Goal: Task Accomplishment & Management: Manage account settings

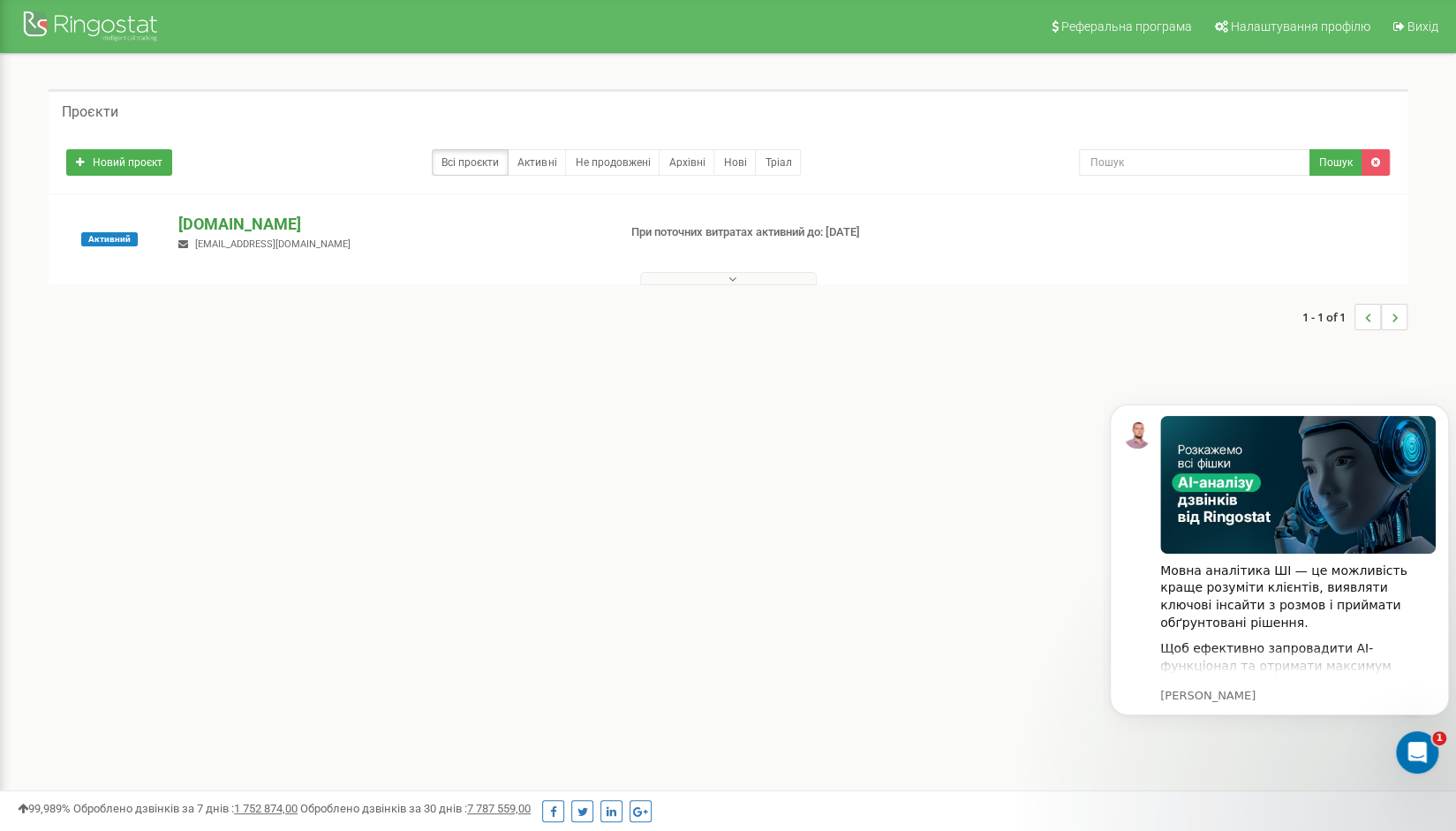
click at [229, 223] on p "usforces.army" at bounding box center [390, 224] width 424 height 23
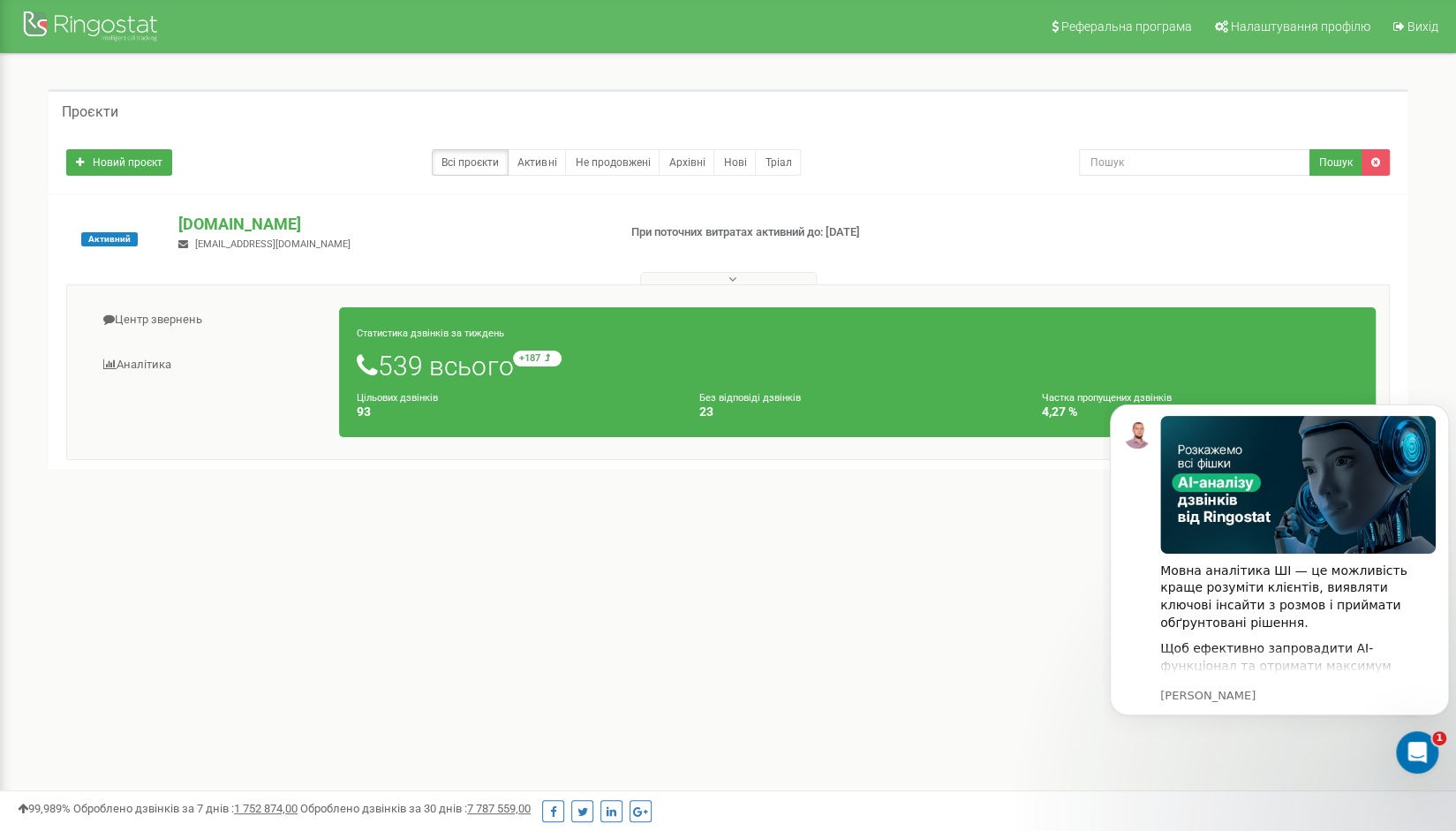
click at [1062, 613] on div "Реферальна програма Налаштування профілю Вихід Проєкти Новий проєкт Всі проєкти…" at bounding box center [728, 529] width 1456 height 1059
click at [540, 160] on link "Активні" at bounding box center [537, 162] width 59 height 26
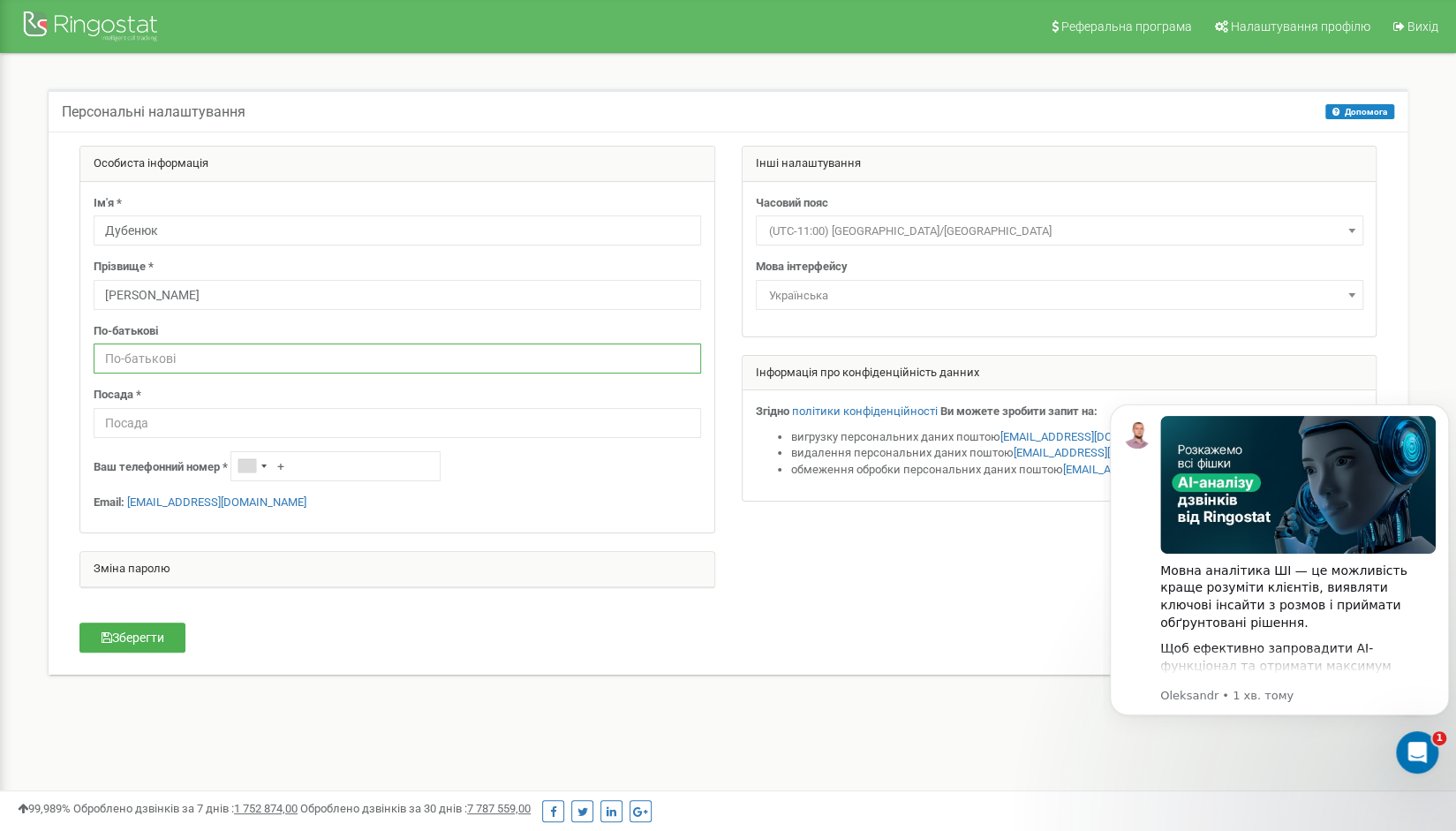
click at [159, 356] on input "text" at bounding box center [397, 358] width 608 height 30
click at [272, 461] on div "Telephone country code" at bounding box center [251, 466] width 41 height 28
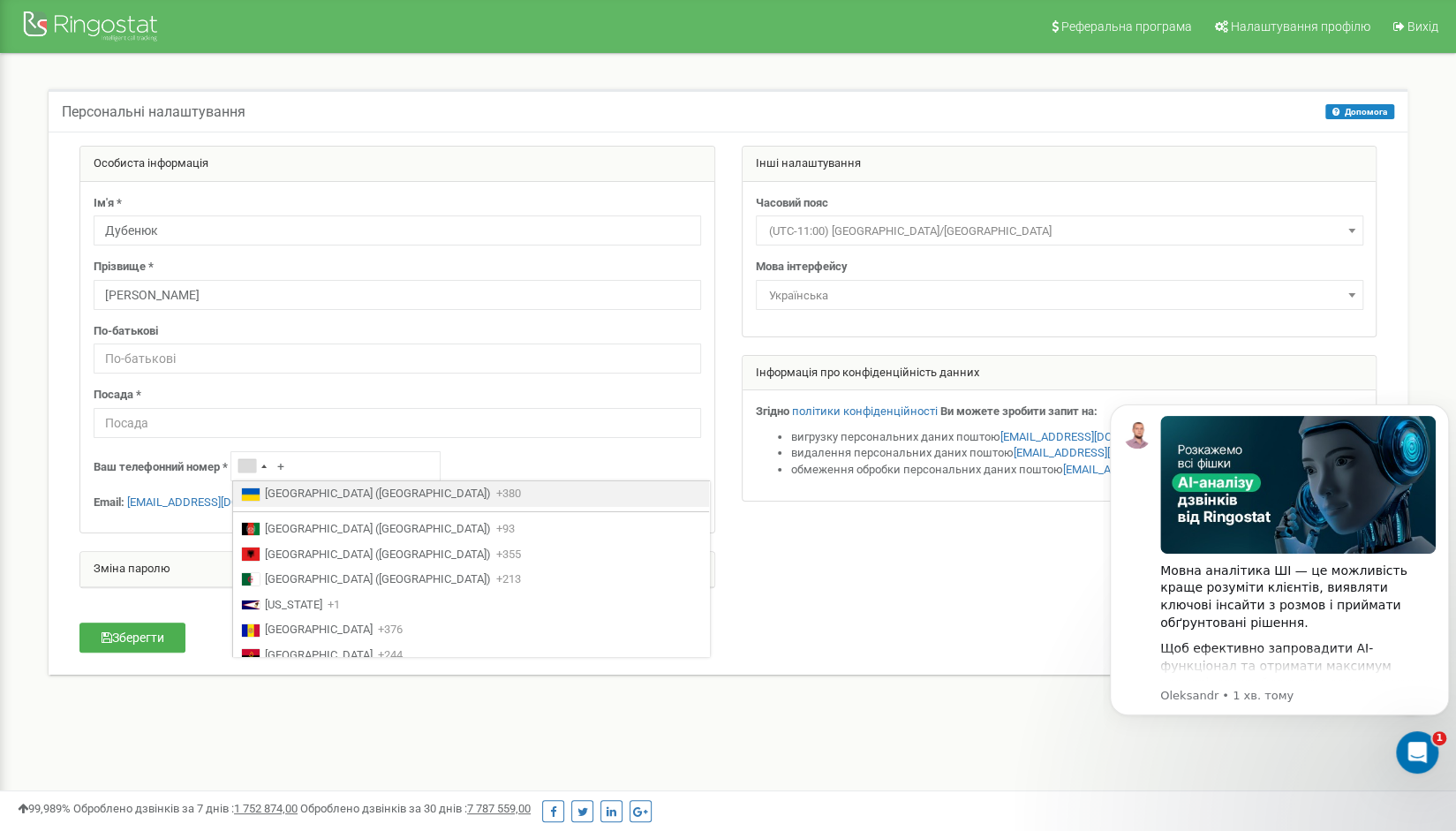
click at [284, 493] on span "Ukraine (Україна)" at bounding box center [378, 494] width 226 height 17
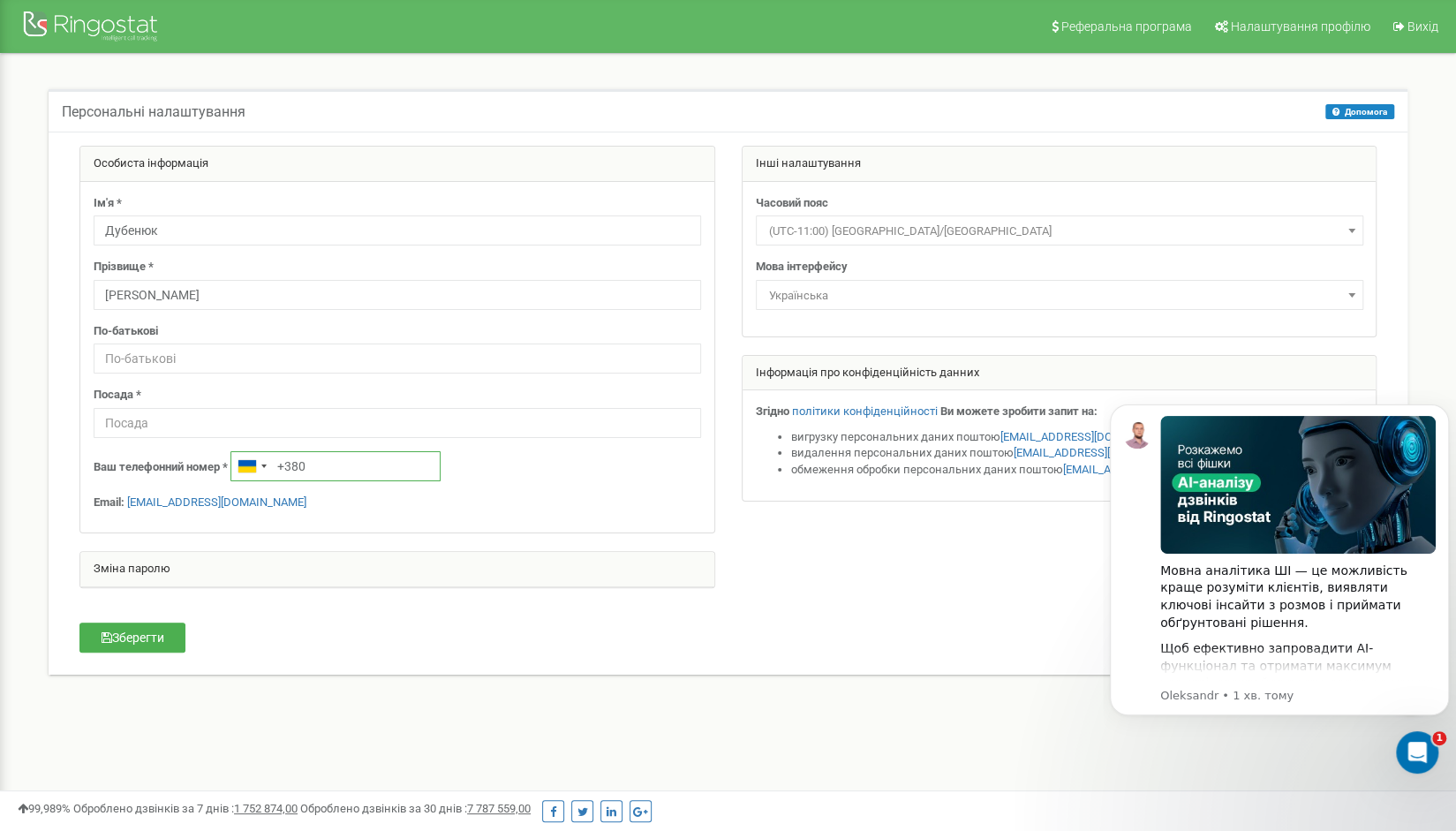
click at [344, 461] on input "+380" at bounding box center [335, 466] width 210 height 30
click at [330, 454] on input "+380" at bounding box center [335, 466] width 210 height 30
type input "[PHONE_NUMBER]"
click at [159, 416] on input "text" at bounding box center [397, 423] width 608 height 30
type input "C"
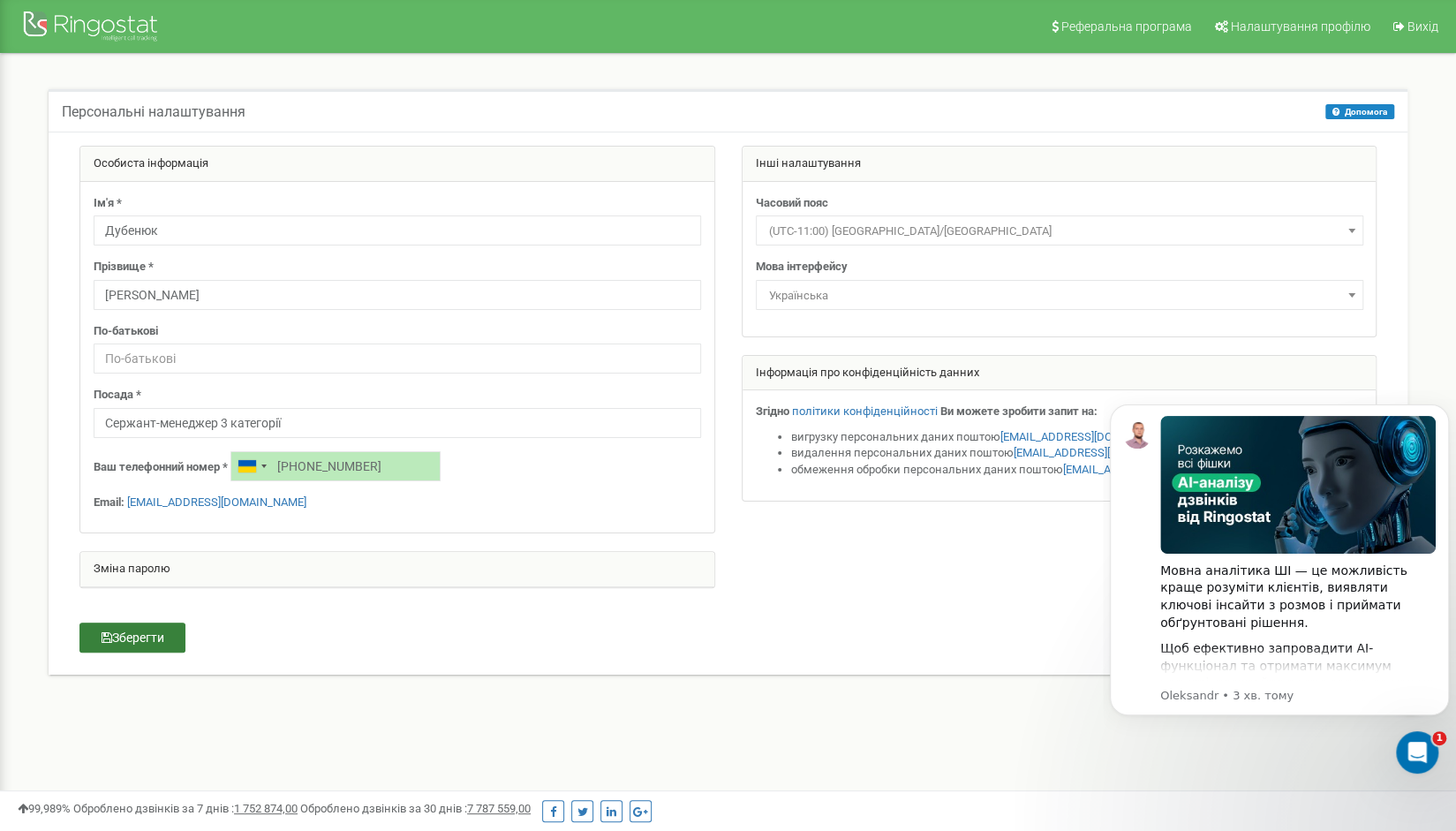
click at [144, 635] on button "Зберегти" at bounding box center [132, 638] width 106 height 30
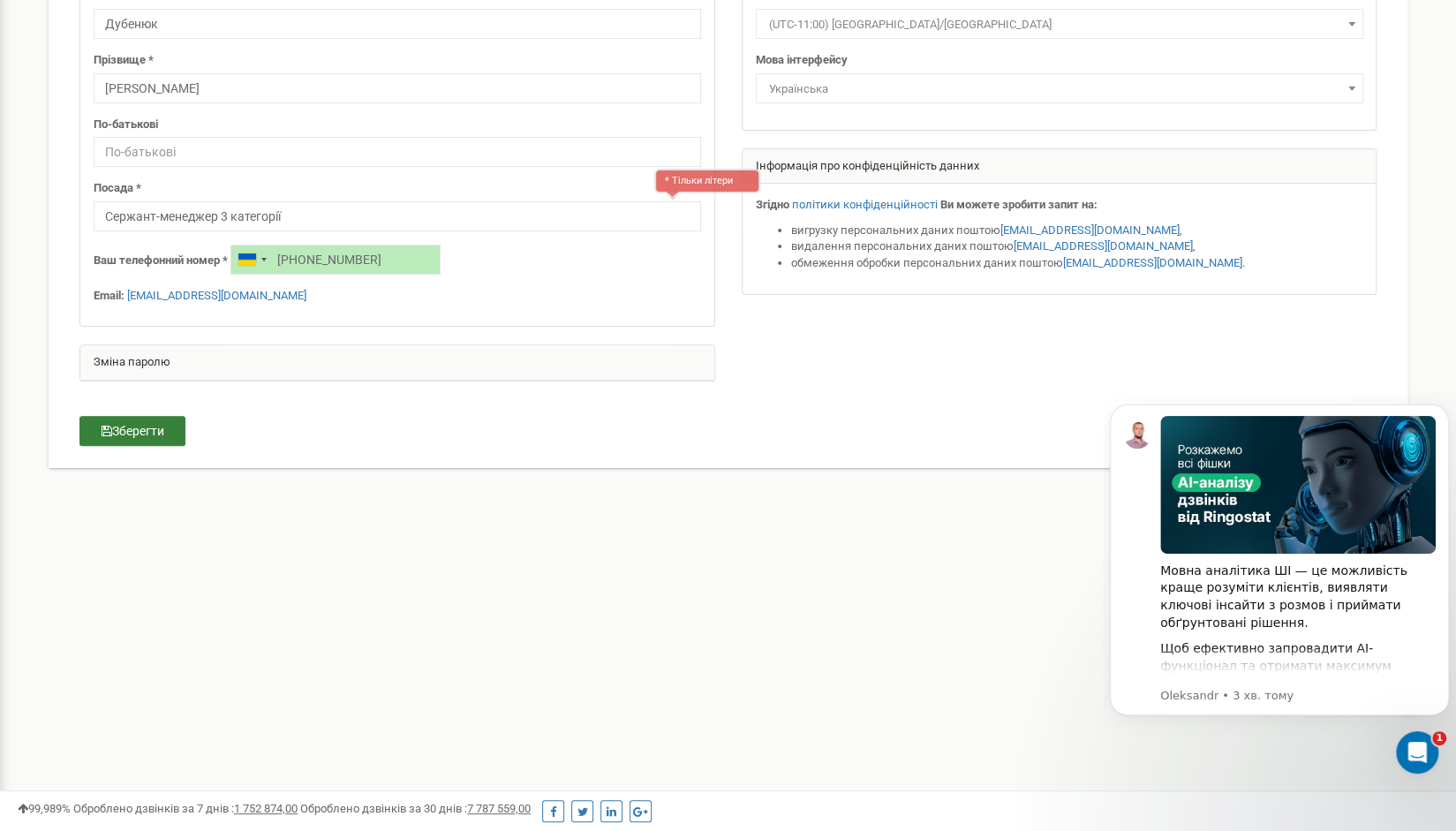
scroll to position [227, 0]
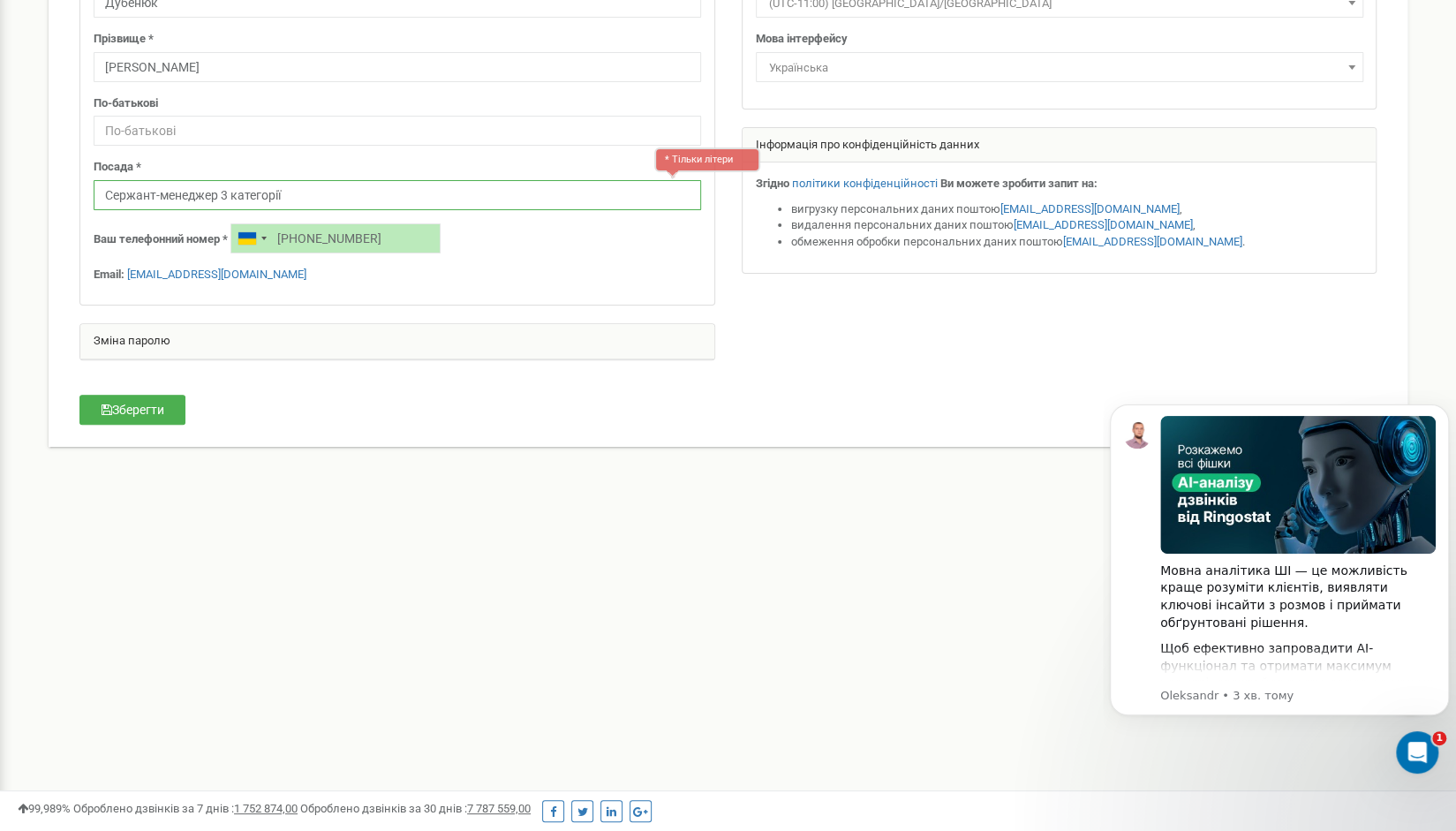
click at [228, 188] on input "Сержант-менеджер 3 категорії" at bounding box center [397, 195] width 608 height 30
drag, startPoint x: 300, startPoint y: 191, endPoint x: 91, endPoint y: 183, distance: 209.2
click at [91, 183] on div "Ім'я * Дубенюк Прізвище * Олексій По-батькові Посада * * Тільки літери Сержант-…" at bounding box center [397, 129] width 634 height 351
type input "Рекрутер"
click at [144, 407] on button "Зберегти" at bounding box center [132, 409] width 106 height 30
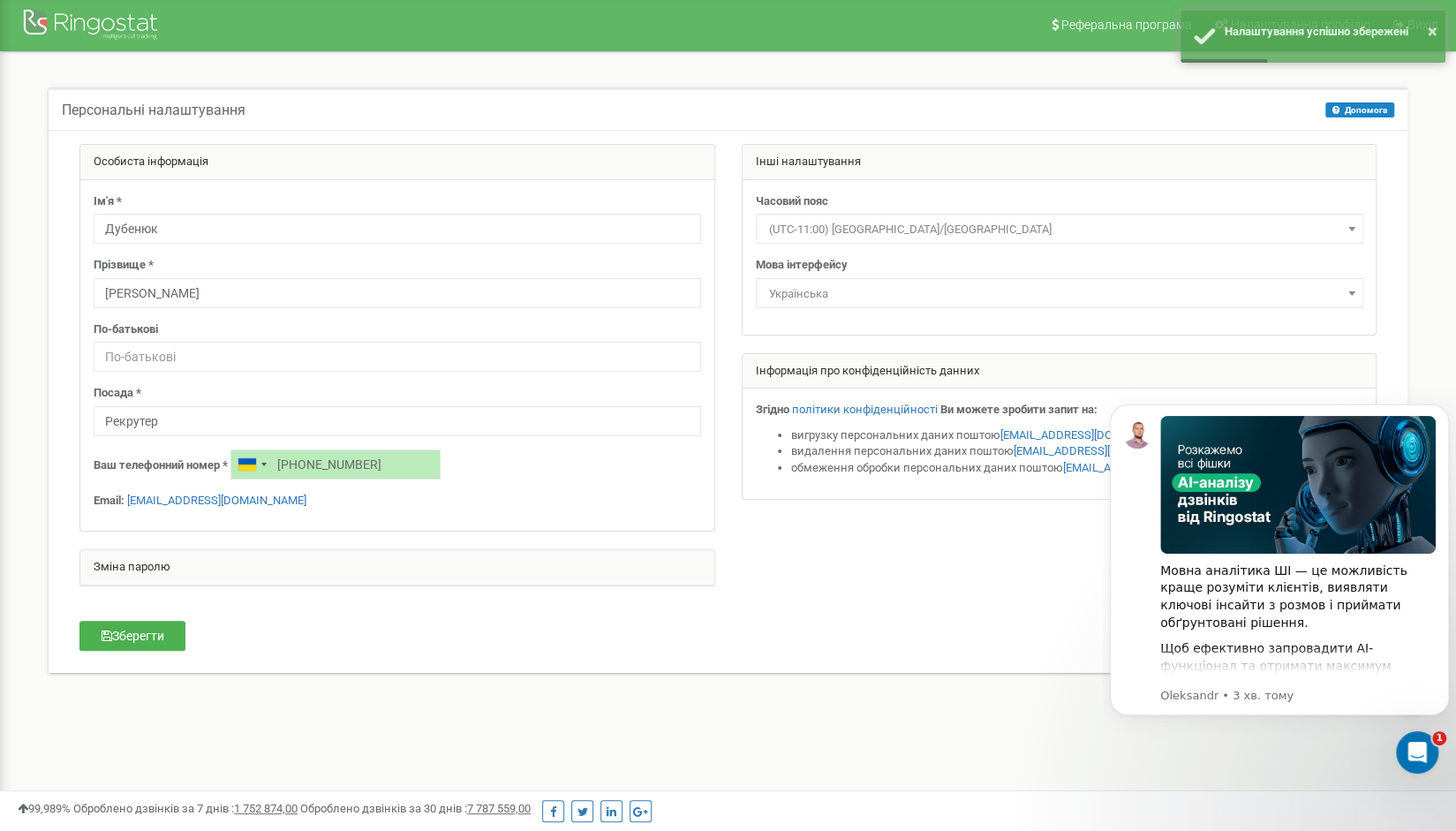
scroll to position [0, 0]
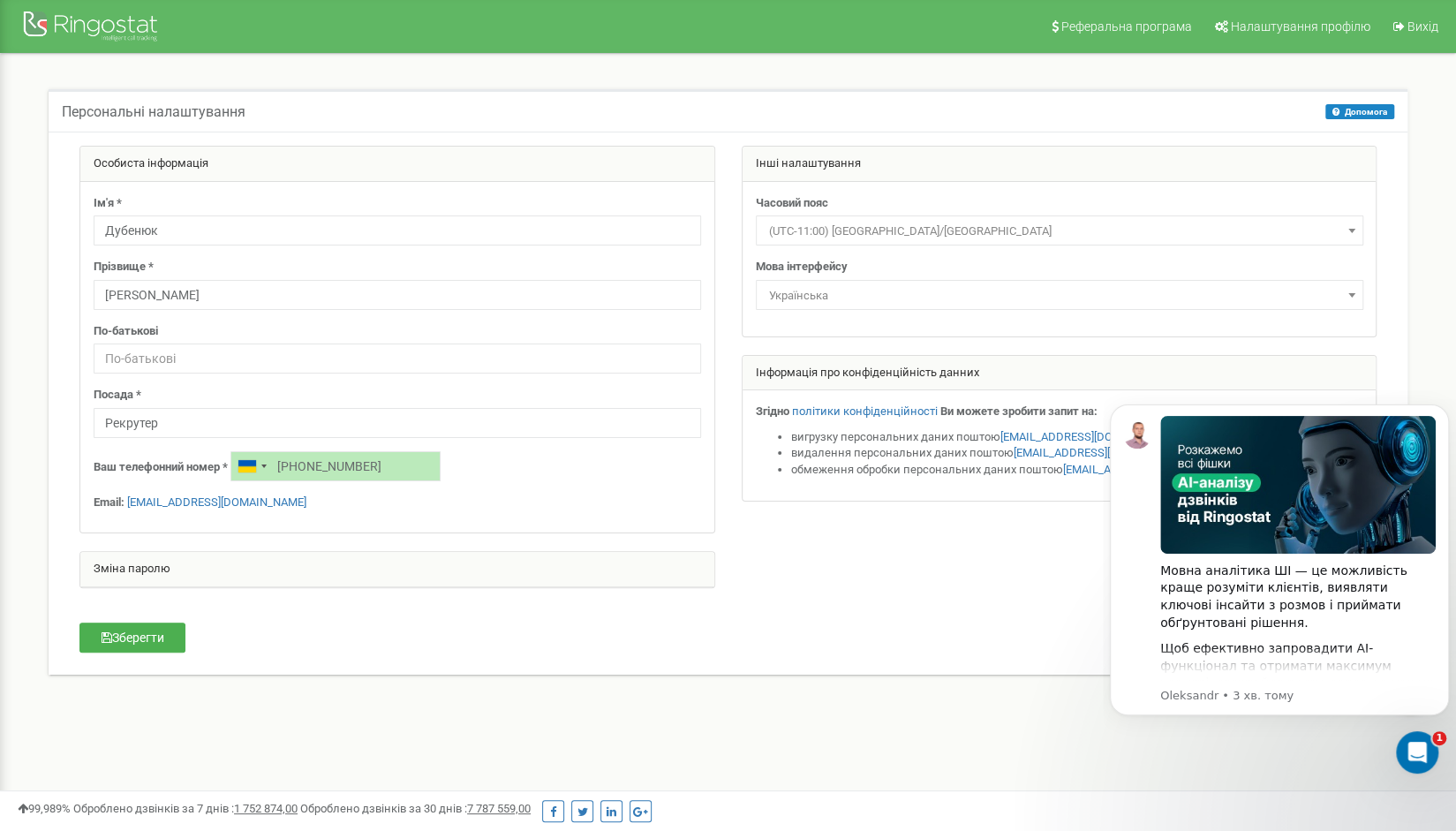
click at [1077, 59] on div "Персональні налаштування Допомога Допомога На цій сторінці ви можете відредагув…" at bounding box center [728, 392] width 1430 height 678
click at [1344, 18] on link "Налаштування профілю" at bounding box center [1292, 26] width 176 height 53
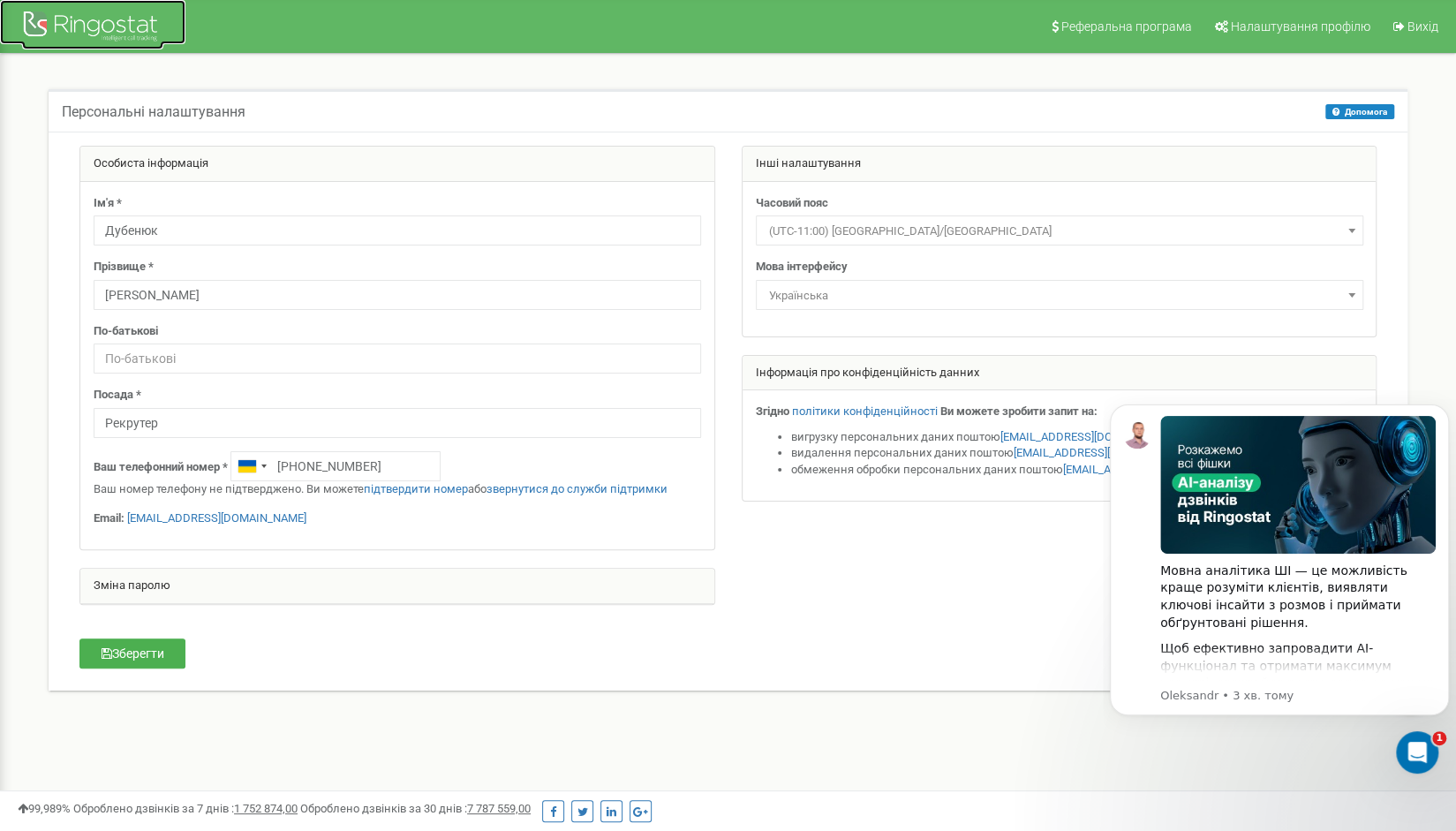
click at [154, 29] on div at bounding box center [92, 27] width 142 height 42
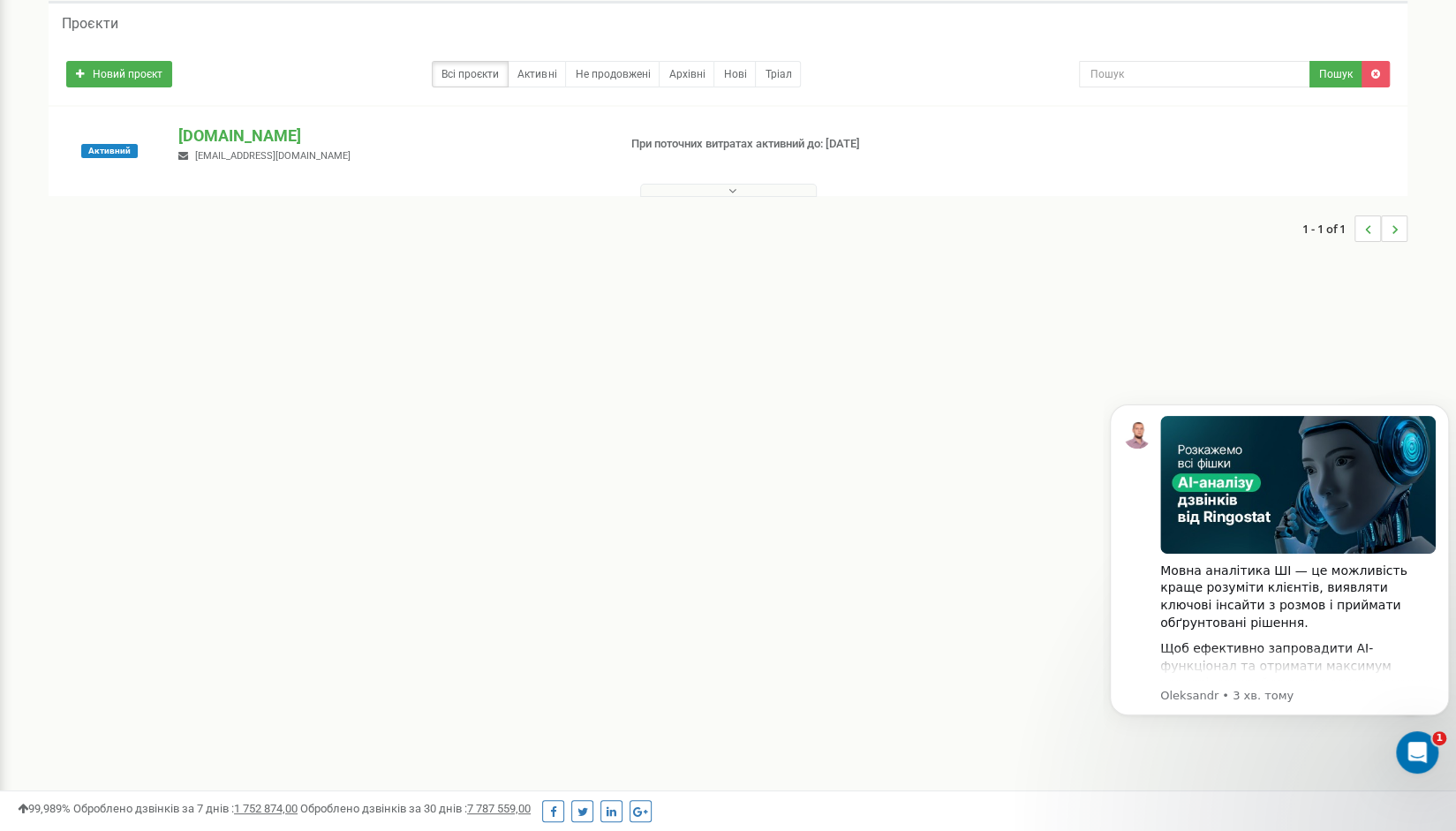
click at [727, 188] on button at bounding box center [728, 191] width 176 height 13
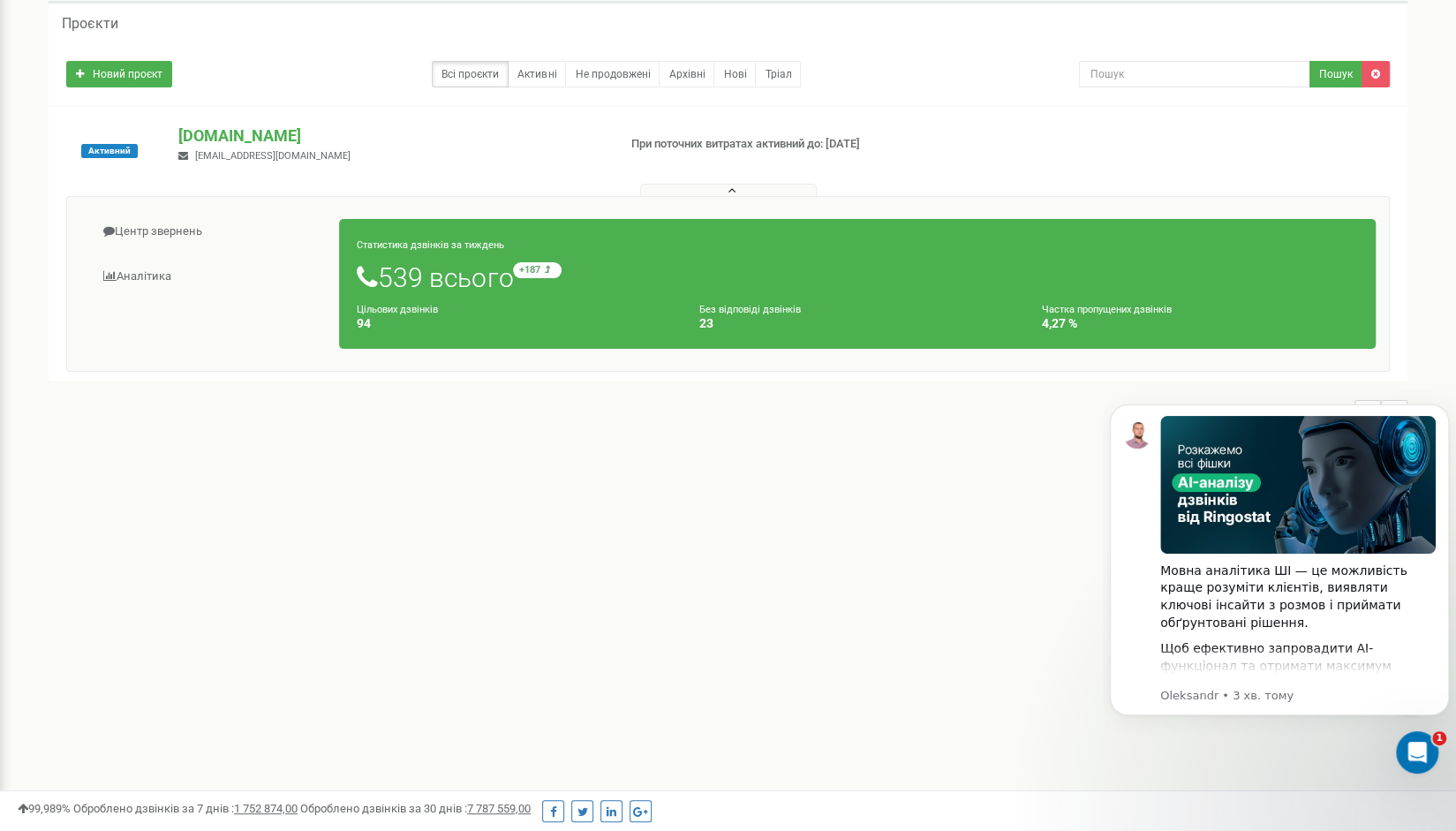
click at [727, 188] on button at bounding box center [728, 191] width 176 height 13
